Goal: Find specific page/section: Find specific page/section

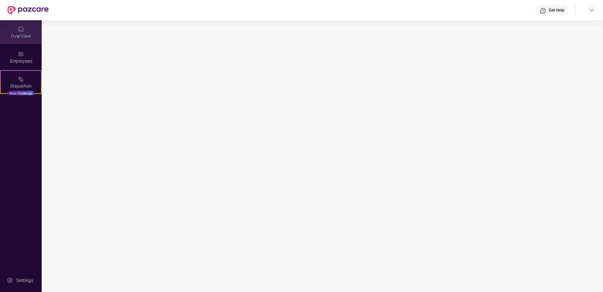
click at [20, 31] on img at bounding box center [21, 29] width 6 height 6
click at [22, 10] on img at bounding box center [28, 10] width 41 height 8
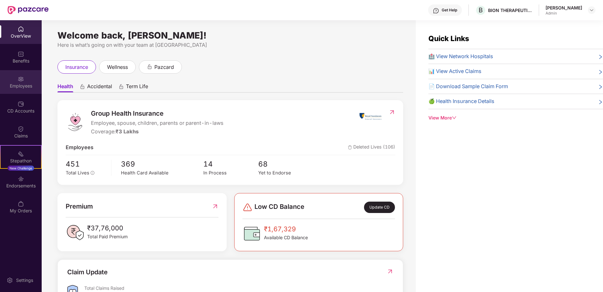
click at [23, 83] on div "Employees" at bounding box center [21, 86] width 42 height 6
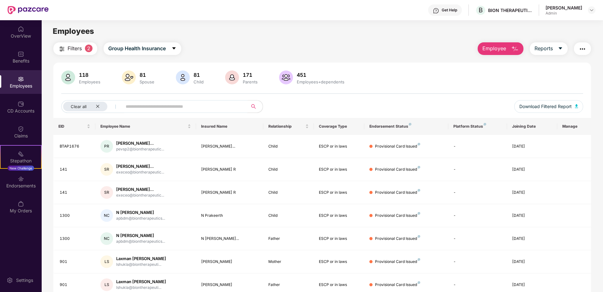
click at [145, 106] on input "text" at bounding box center [182, 106] width 113 height 9
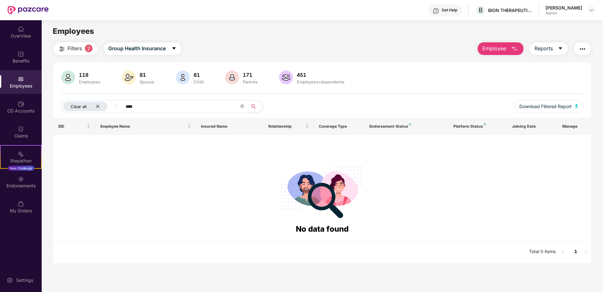
type input "****"
click at [101, 108] on div "Clear all" at bounding box center [85, 106] width 44 height 9
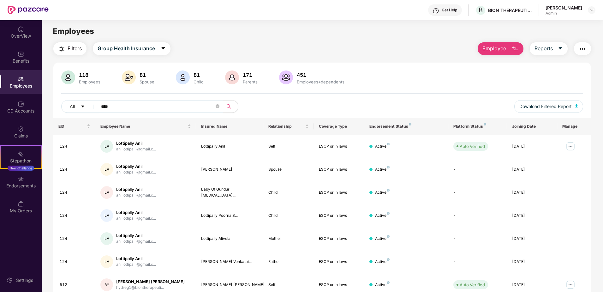
click at [153, 108] on input "****" at bounding box center [157, 106] width 113 height 9
click at [235, 199] on td "Baby Of Gunduri [MEDICAL_DATA]..." at bounding box center [229, 192] width 67 height 23
click at [61, 192] on div "124" at bounding box center [75, 192] width 31 height 6
click at [166, 187] on div "LA Lottipally [PERSON_NAME]..." at bounding box center [145, 192] width 91 height 13
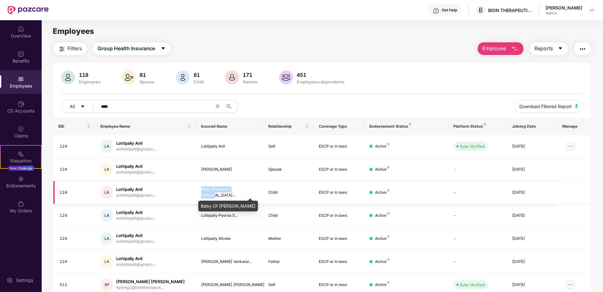
drag, startPoint x: 196, startPoint y: 191, endPoint x: 247, endPoint y: 192, distance: 51.5
click at [247, 192] on td "Baby Of Gunduri [MEDICAL_DATA]..." at bounding box center [229, 192] width 67 height 23
drag, startPoint x: 247, startPoint y: 192, endPoint x: 241, endPoint y: 195, distance: 7.9
click at [241, 195] on td "Baby Of Gunduri [MEDICAL_DATA]..." at bounding box center [229, 192] width 67 height 23
drag, startPoint x: 146, startPoint y: 143, endPoint x: 116, endPoint y: 142, distance: 30.3
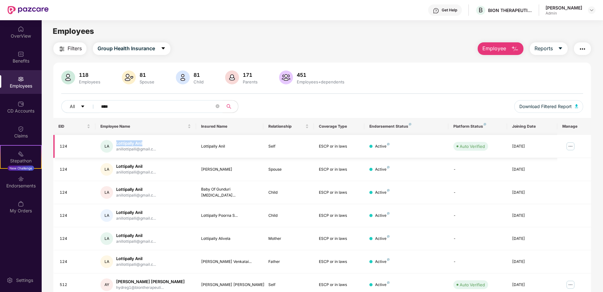
click at [116, 142] on div "Lottipally Anil" at bounding box center [136, 143] width 40 height 6
copy div "Lottipally Anil"
